Goal: Complete application form

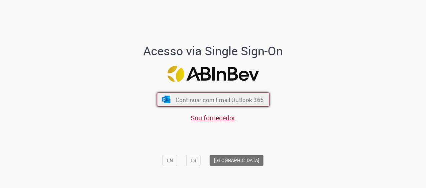
click at [227, 96] on span "Continuar com Email Outlook 365" at bounding box center [219, 100] width 88 height 8
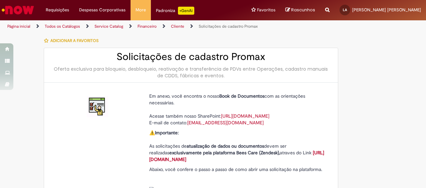
type input "**********"
